Goal: Use online tool/utility: Utilize a website feature to perform a specific function

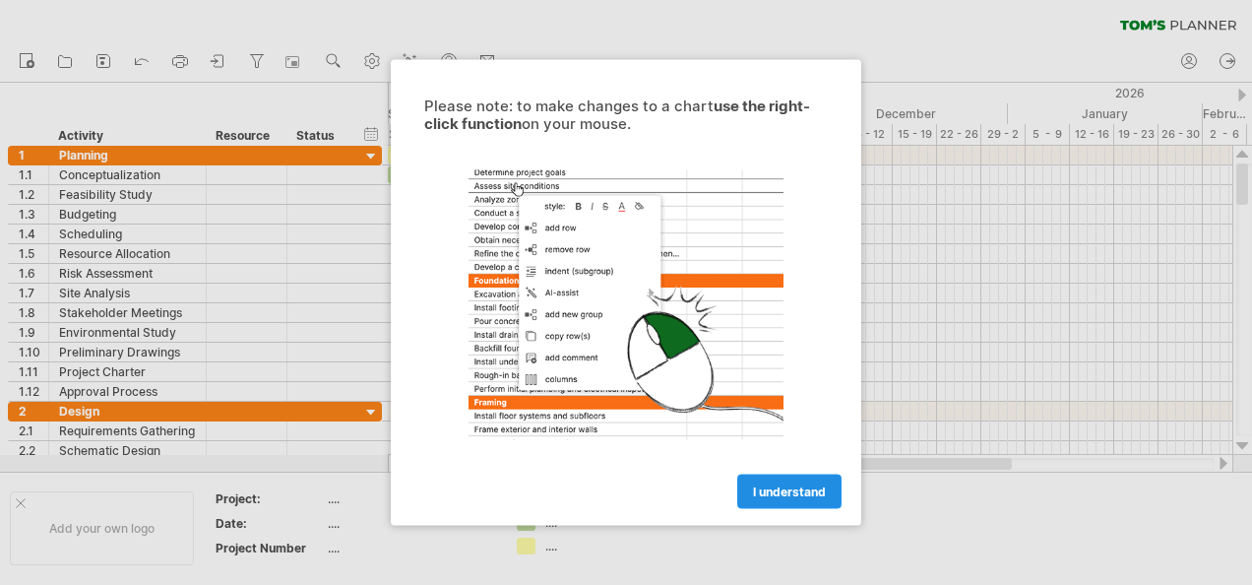
click at [766, 474] on link "I understand" at bounding box center [789, 491] width 104 height 34
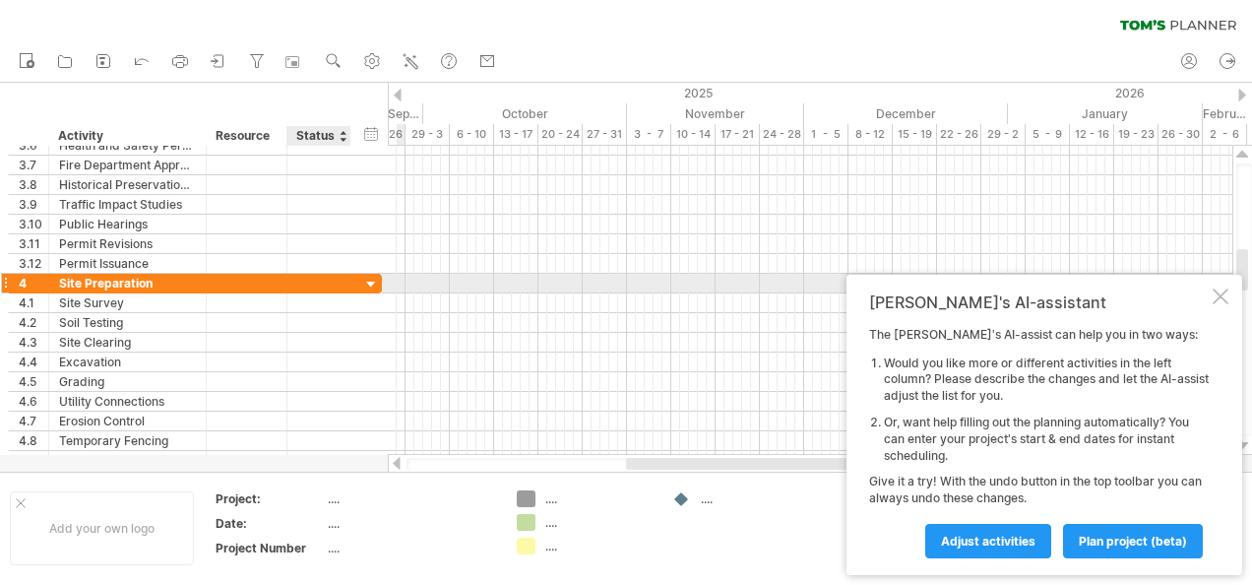
click at [368, 281] on div at bounding box center [371, 285] width 19 height 19
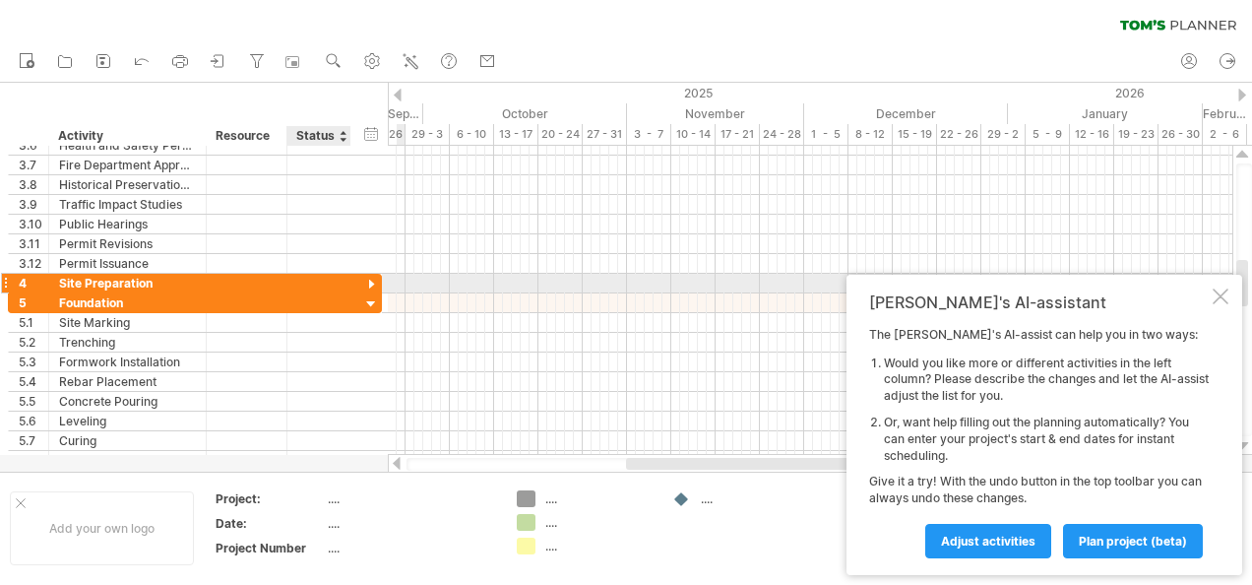
click at [372, 281] on div at bounding box center [371, 285] width 19 height 19
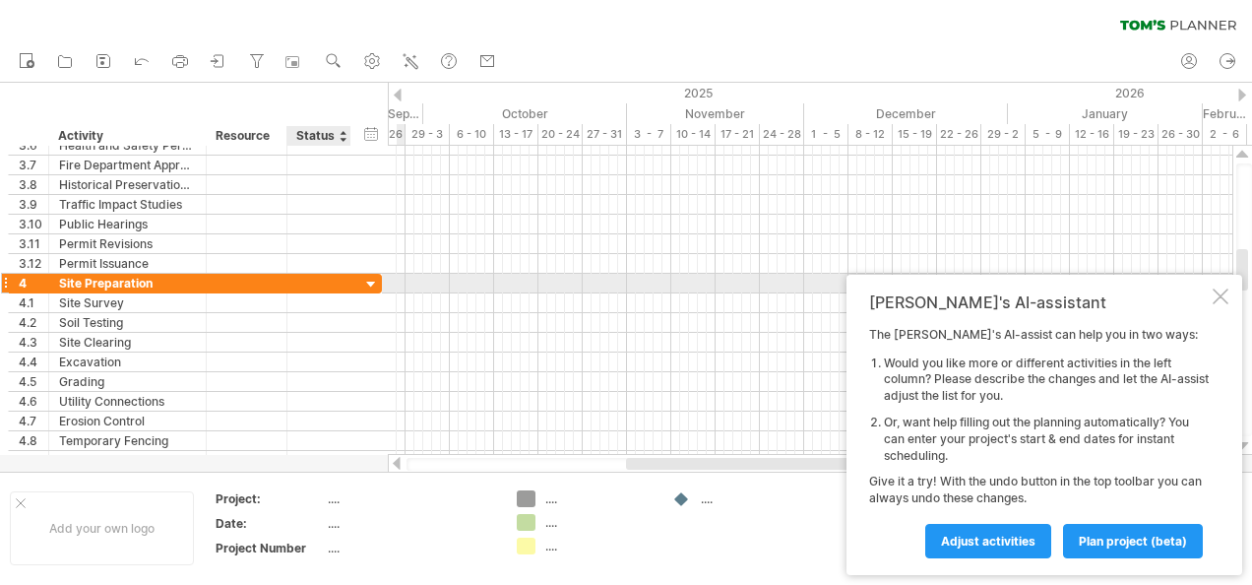
click at [375, 284] on div at bounding box center [371, 285] width 19 height 19
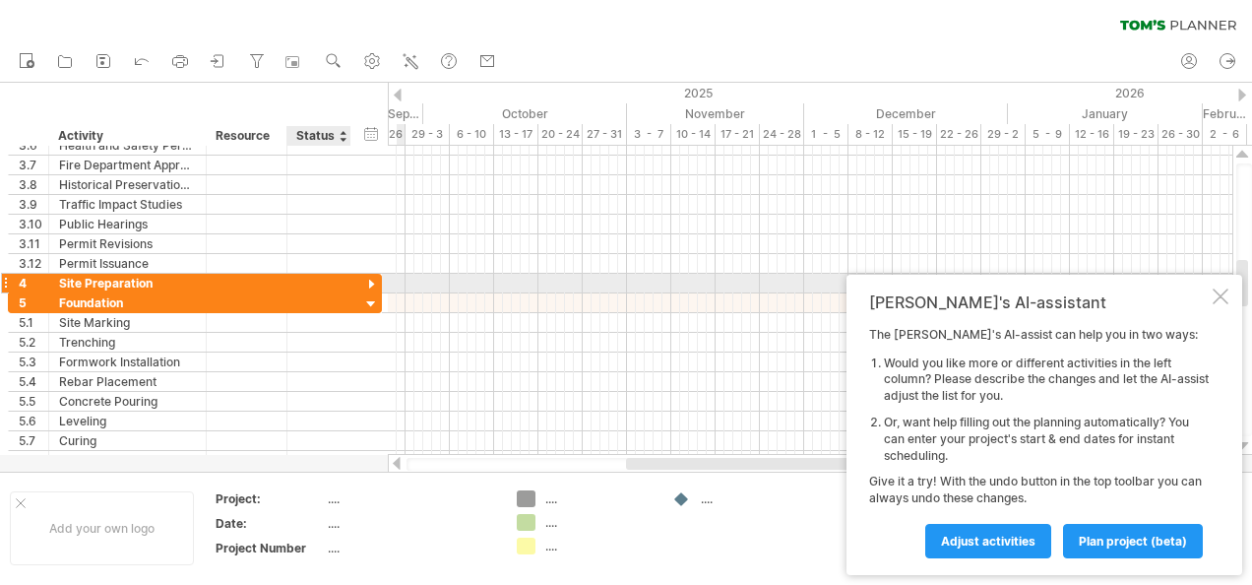
click at [375, 284] on div at bounding box center [371, 285] width 19 height 19
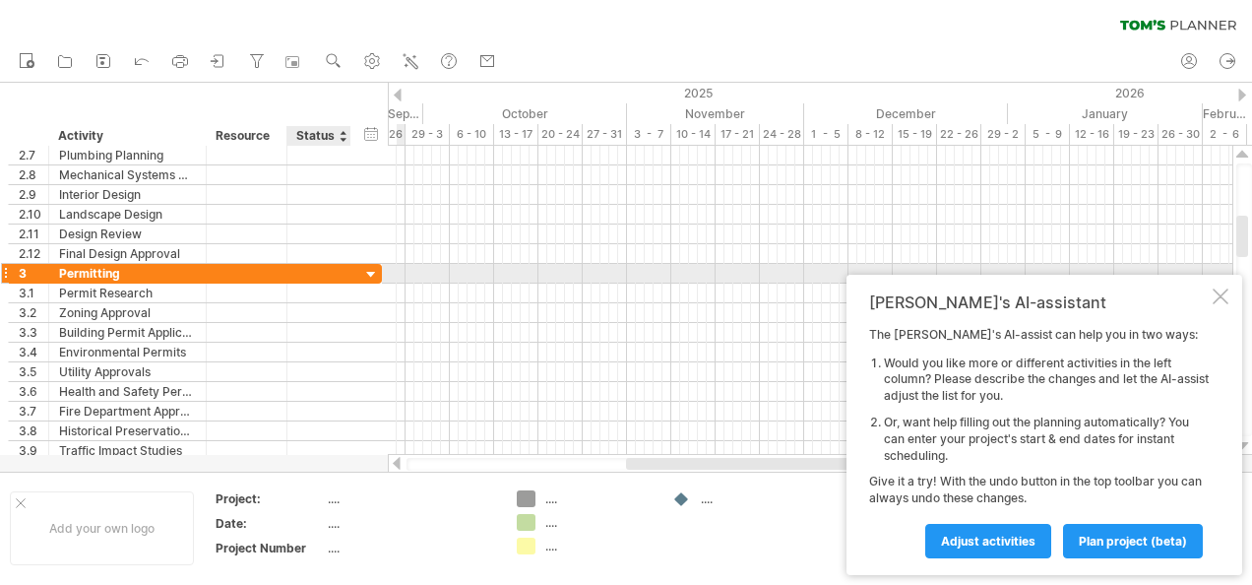
click at [364, 272] on div at bounding box center [371, 275] width 19 height 19
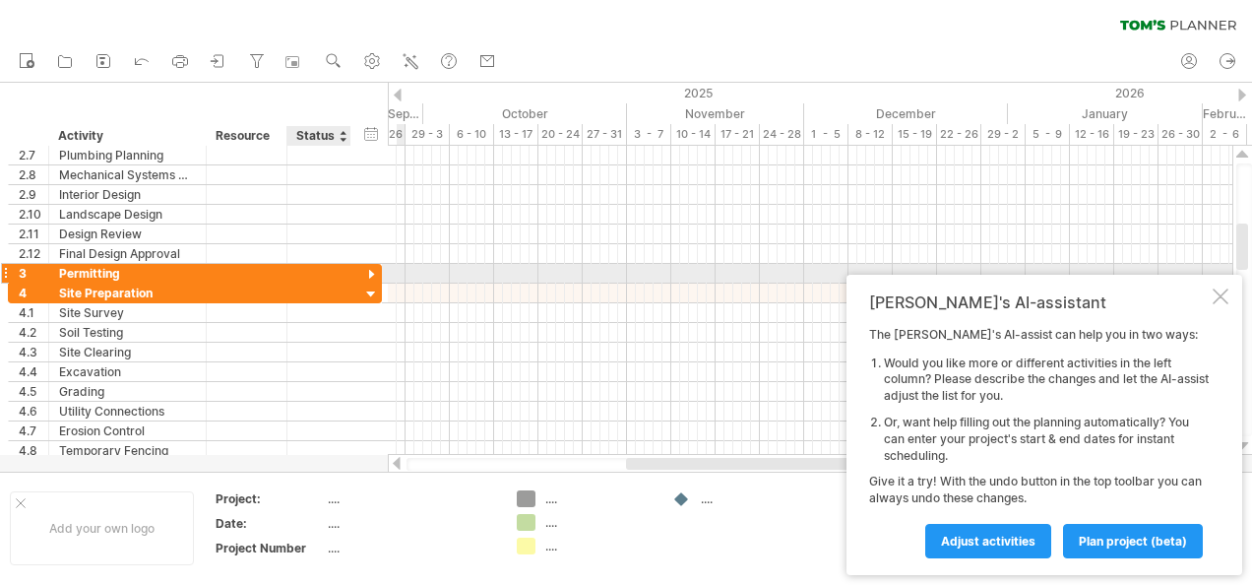
click at [364, 272] on div at bounding box center [371, 275] width 19 height 19
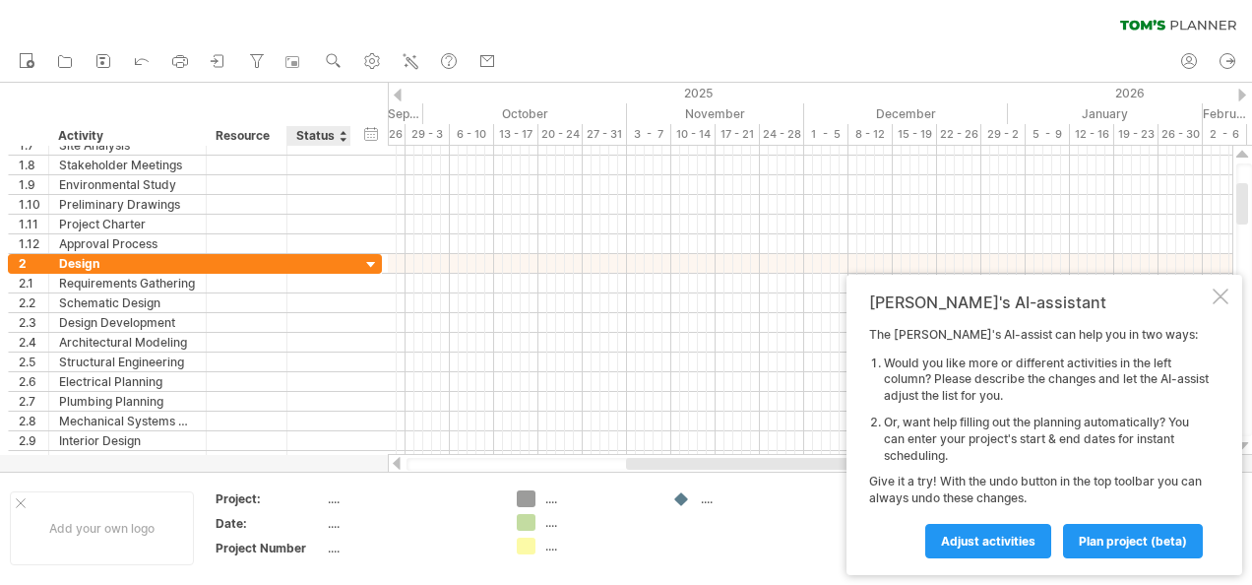
click at [339, 494] on div "...." at bounding box center [410, 498] width 165 height 17
click at [21, 500] on div at bounding box center [21, 503] width 10 height 10
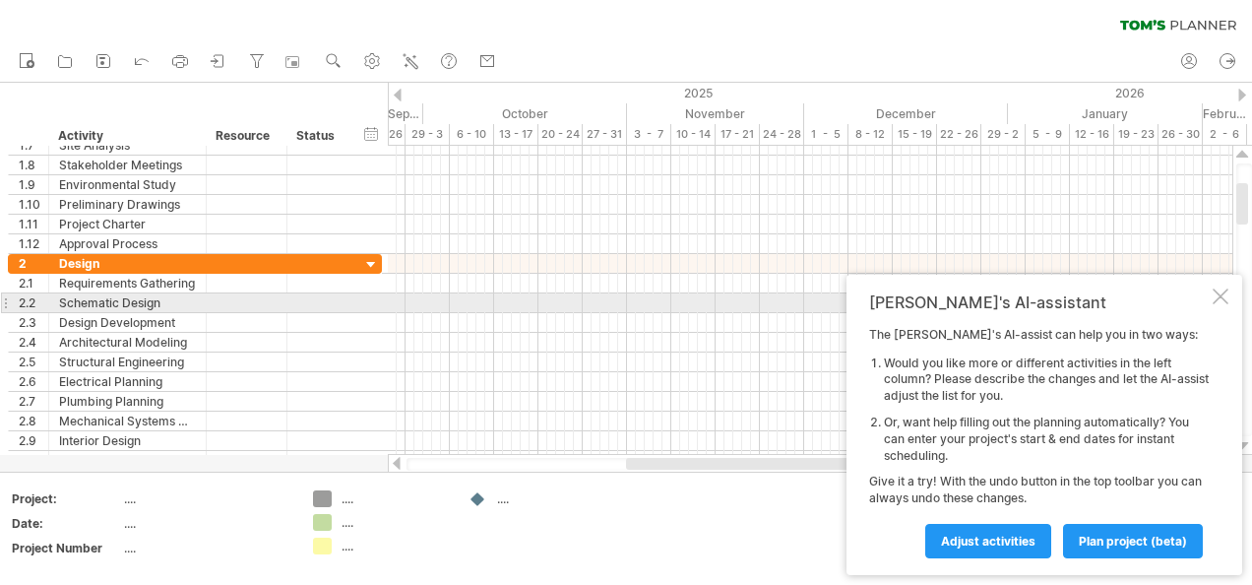
click at [1222, 294] on div at bounding box center [1221, 296] width 16 height 16
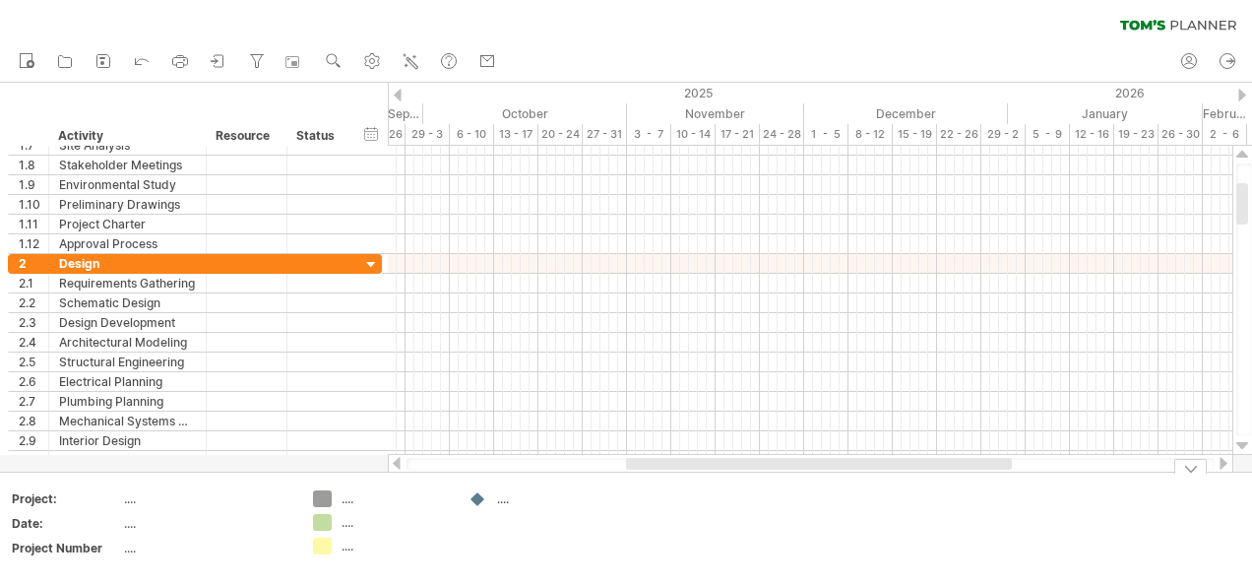
drag, startPoint x: 1221, startPoint y: 481, endPoint x: 1112, endPoint y: 507, distance: 112.2
click at [1184, 468] on div at bounding box center [1190, 466] width 32 height 15
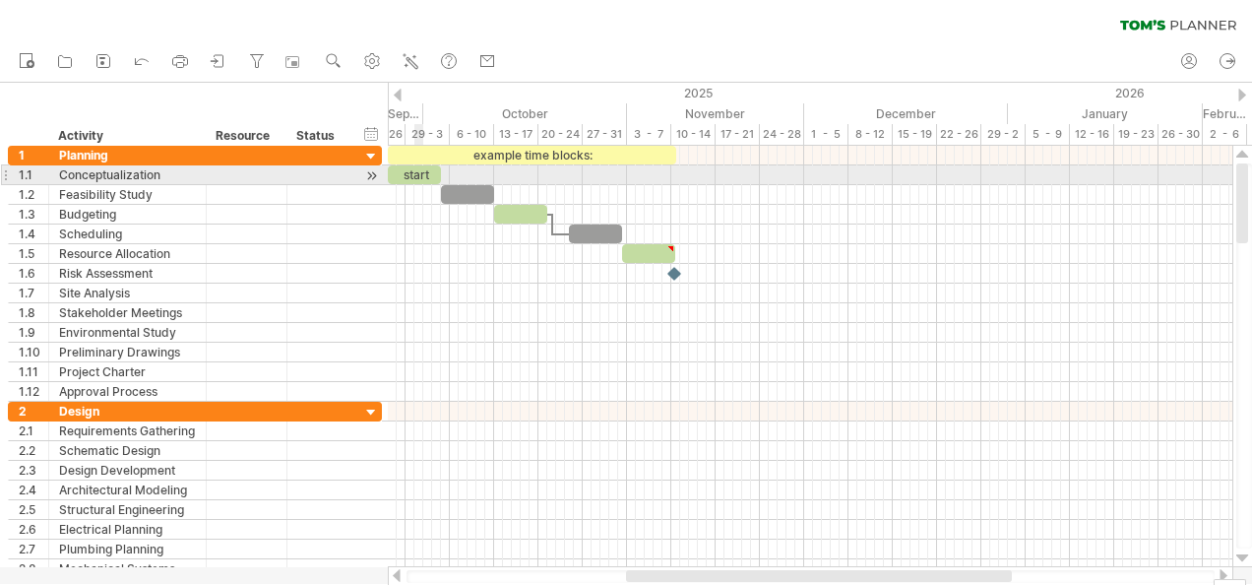
click at [411, 174] on div "start" at bounding box center [414, 174] width 53 height 19
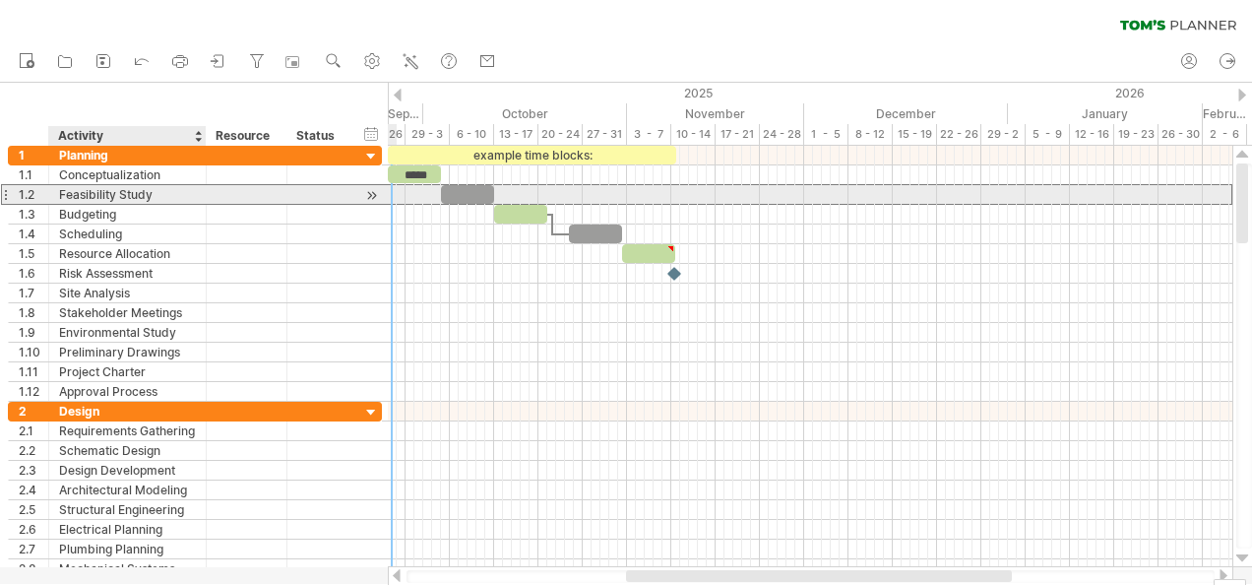
click at [83, 202] on div "Feasibility Study" at bounding box center [127, 194] width 137 height 19
click at [144, 195] on input "**********" at bounding box center [127, 194] width 137 height 19
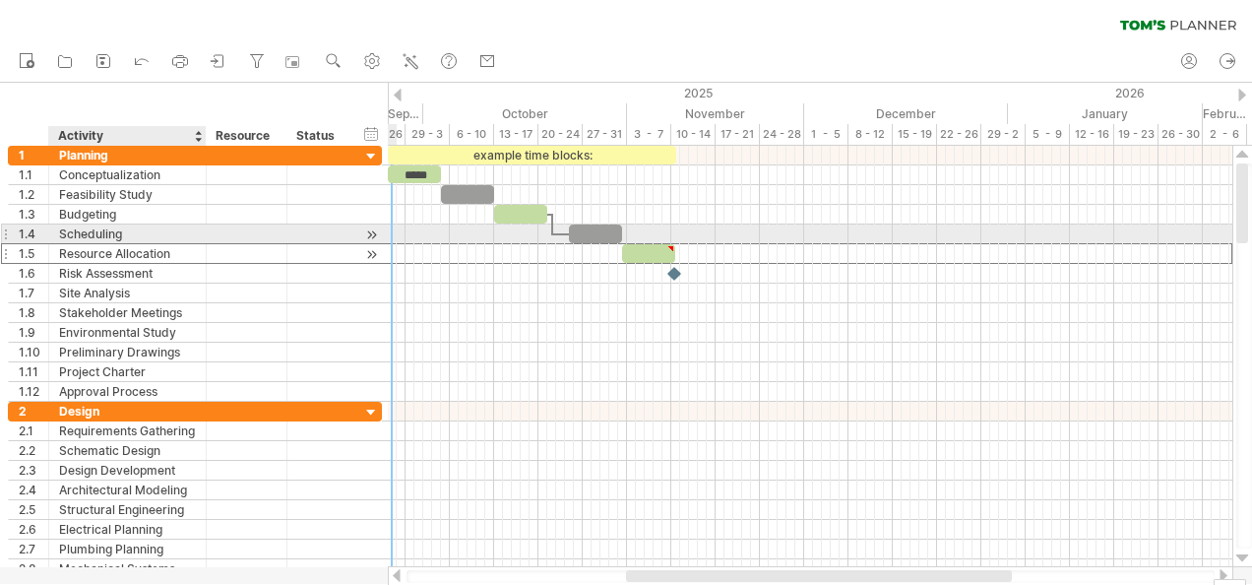
click at [213, 244] on div at bounding box center [247, 253] width 81 height 19
